Goal: Complete application form

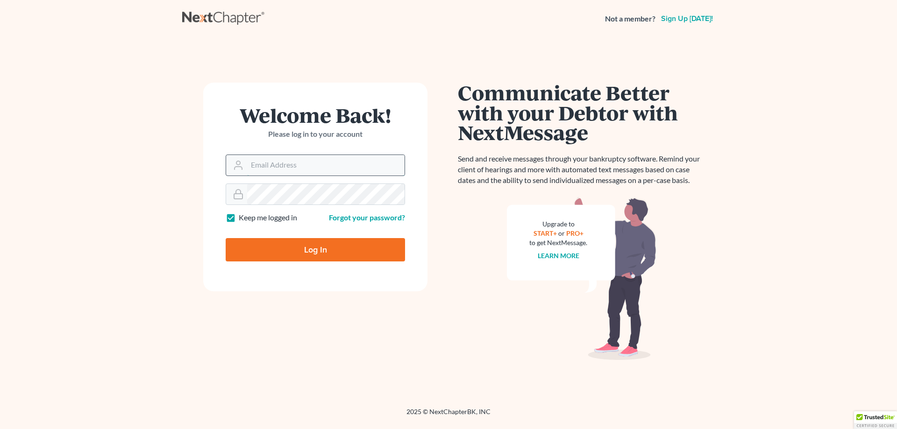
click at [328, 168] on input "Email Address" at bounding box center [325, 165] width 157 height 21
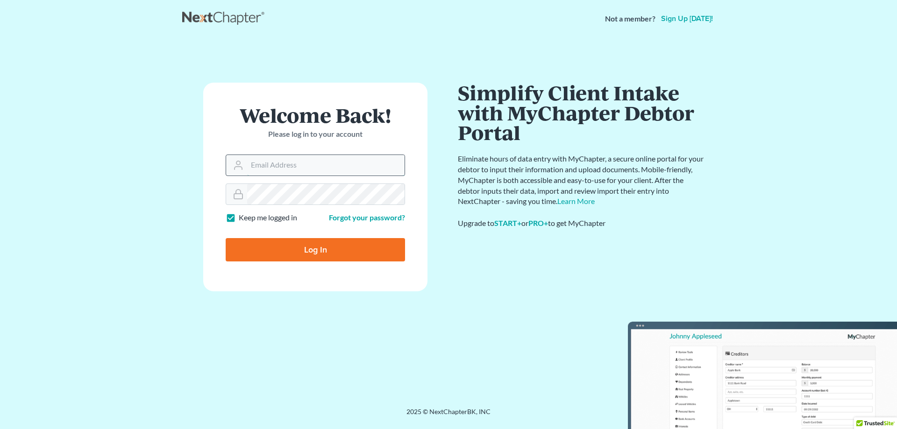
click at [321, 172] on input "Email Address" at bounding box center [325, 165] width 157 height 21
type input "eronm"
click at [474, 97] on h1 "Simplify Client Intake with MyChapter Debtor Portal" at bounding box center [582, 113] width 248 height 60
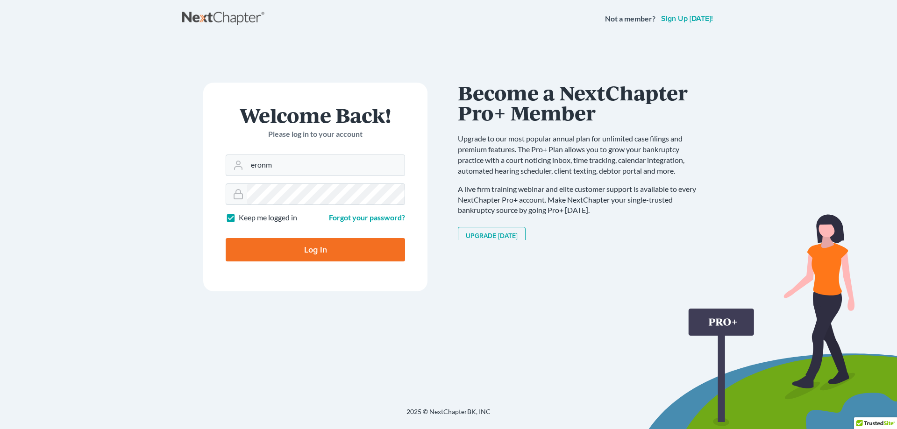
click at [686, 19] on link "Sign up today!" at bounding box center [687, 18] width 56 height 7
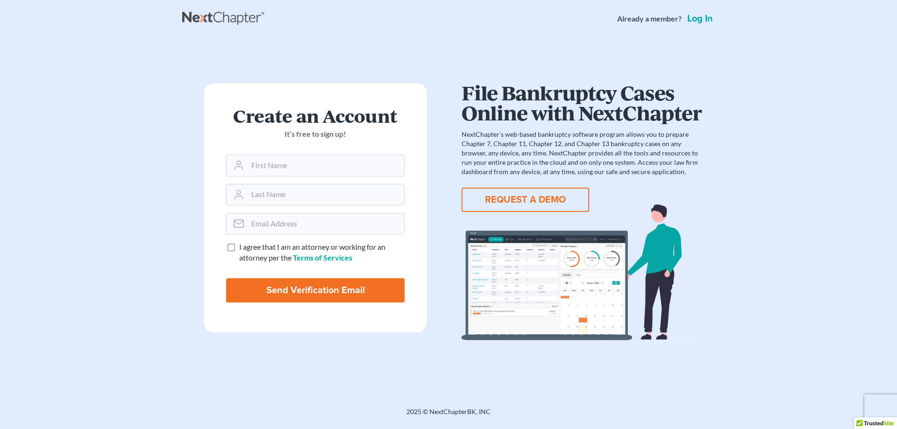
click at [564, 201] on button "REQUEST A DEMO" at bounding box center [526, 200] width 128 height 24
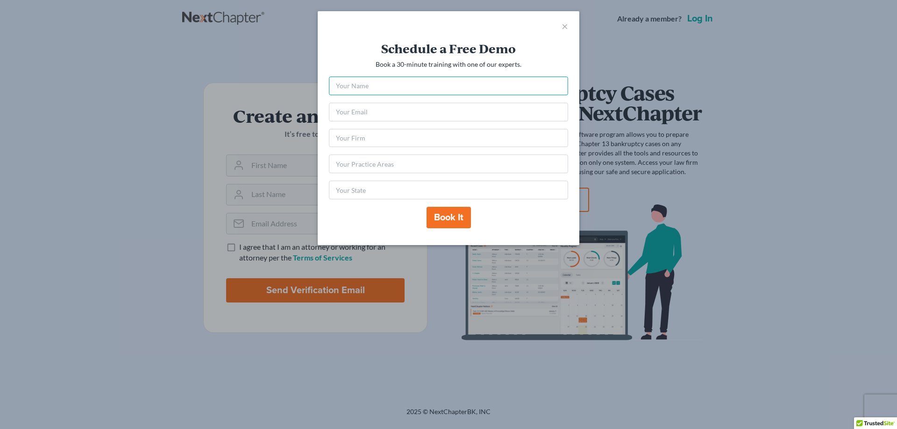
click at [378, 88] on input "text" at bounding box center [448, 86] width 239 height 19
type input "Eron McCormick"
type input "mccormickfamily@aol.com"
type input "IL"
drag, startPoint x: 431, startPoint y: 110, endPoint x: 292, endPoint y: 120, distance: 139.6
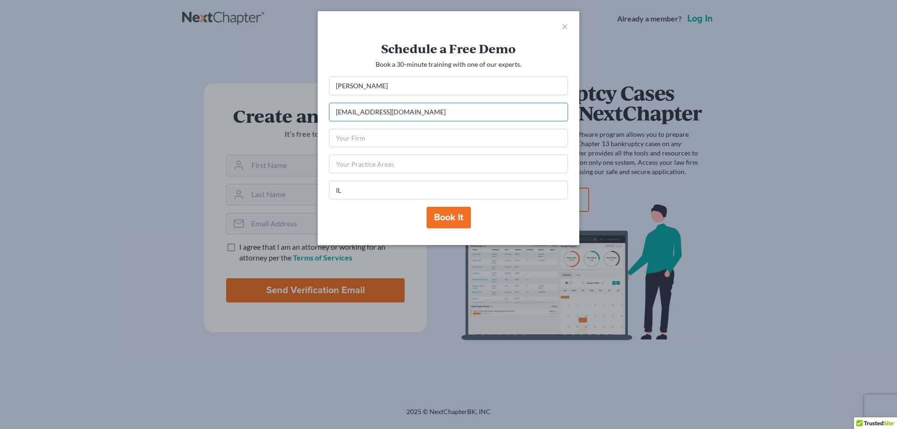
click at [292, 120] on div "× Schedule a Free Demo Book a 30-minute training with one of our experts. Eron …" at bounding box center [448, 214] width 897 height 429
type input "eronmccormick@eronmccormicklaw.com"
type input "McCormick Law Firm, LLC"
click at [416, 169] on input "text" at bounding box center [448, 164] width 239 height 19
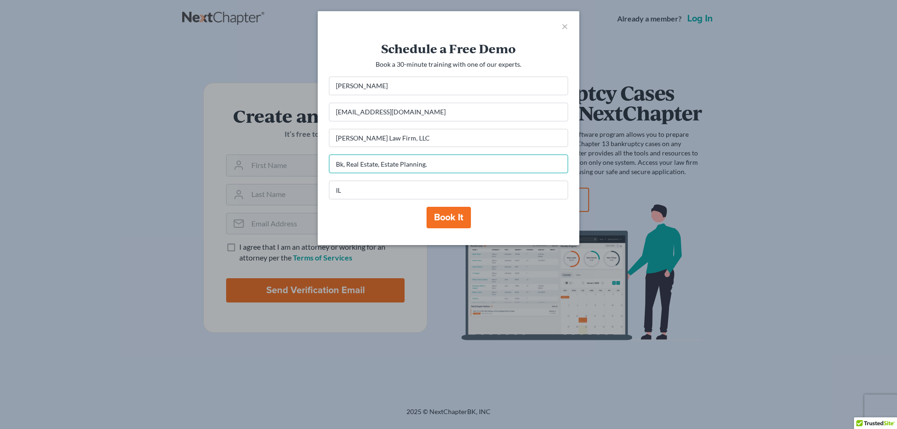
type input "Bk, Real Estate, Estate Planning."
click at [447, 222] on button "Book it" at bounding box center [449, 217] width 44 height 21
